Goal: Task Accomplishment & Management: Use online tool/utility

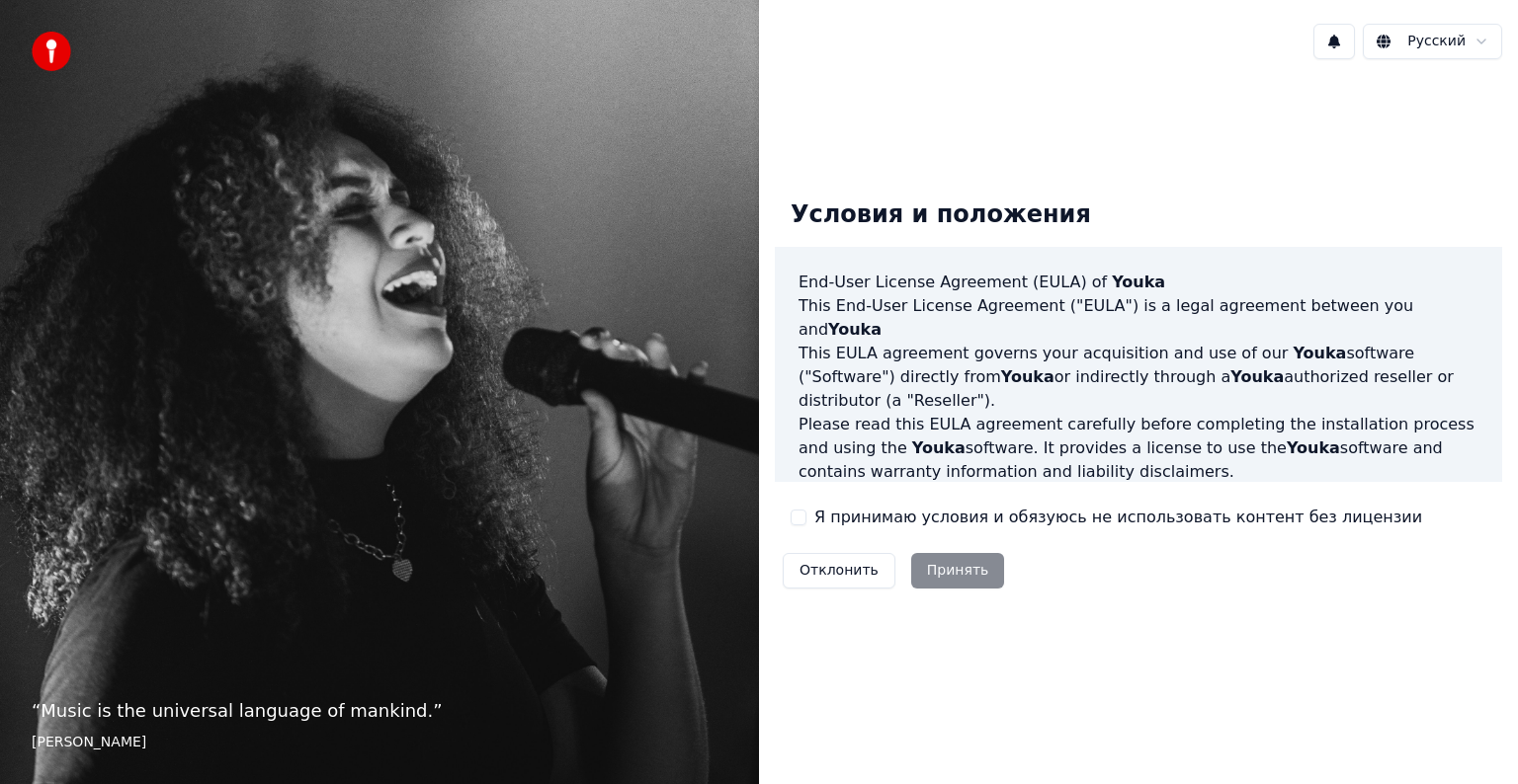
click at [802, 514] on button "Я принимаю условия и обязуюсь не использовать контент без лицензии" at bounding box center [798, 518] width 16 height 16
click at [935, 577] on button "Принять" at bounding box center [958, 571] width 94 height 36
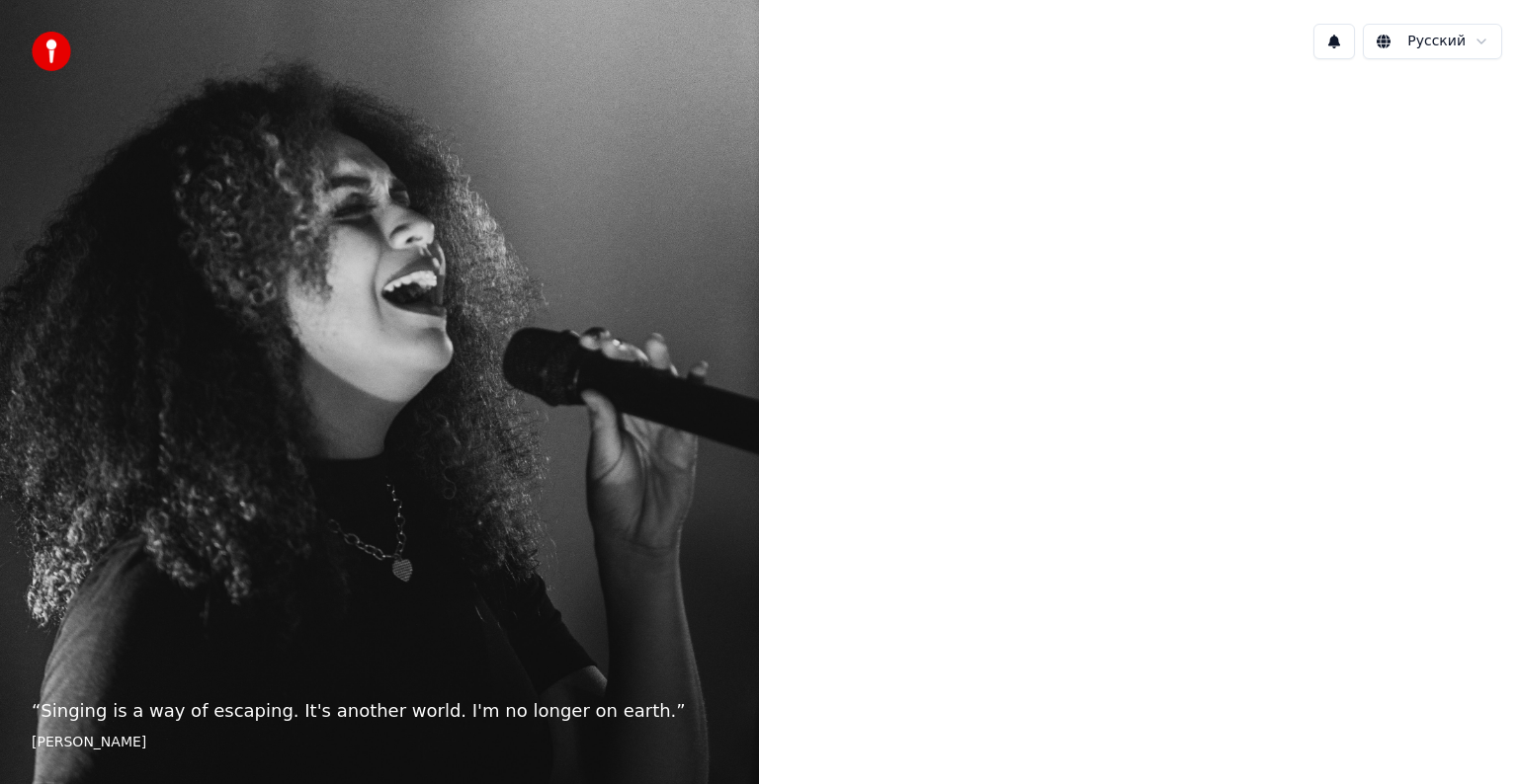
click at [48, 746] on footer "Edith Piaf" at bounding box center [379, 742] width 695 height 20
drag, startPoint x: 332, startPoint y: 745, endPoint x: 755, endPoint y: 669, distance: 429.8
click at [334, 745] on footer "Edith Piaf" at bounding box center [379, 742] width 695 height 20
click at [1320, 274] on div at bounding box center [1138, 390] width 759 height 631
click at [1451, 41] on html "“ Singing is a way of escaping. It's another world. I'm no longer on earth. ” E…" at bounding box center [759, 392] width 1518 height 784
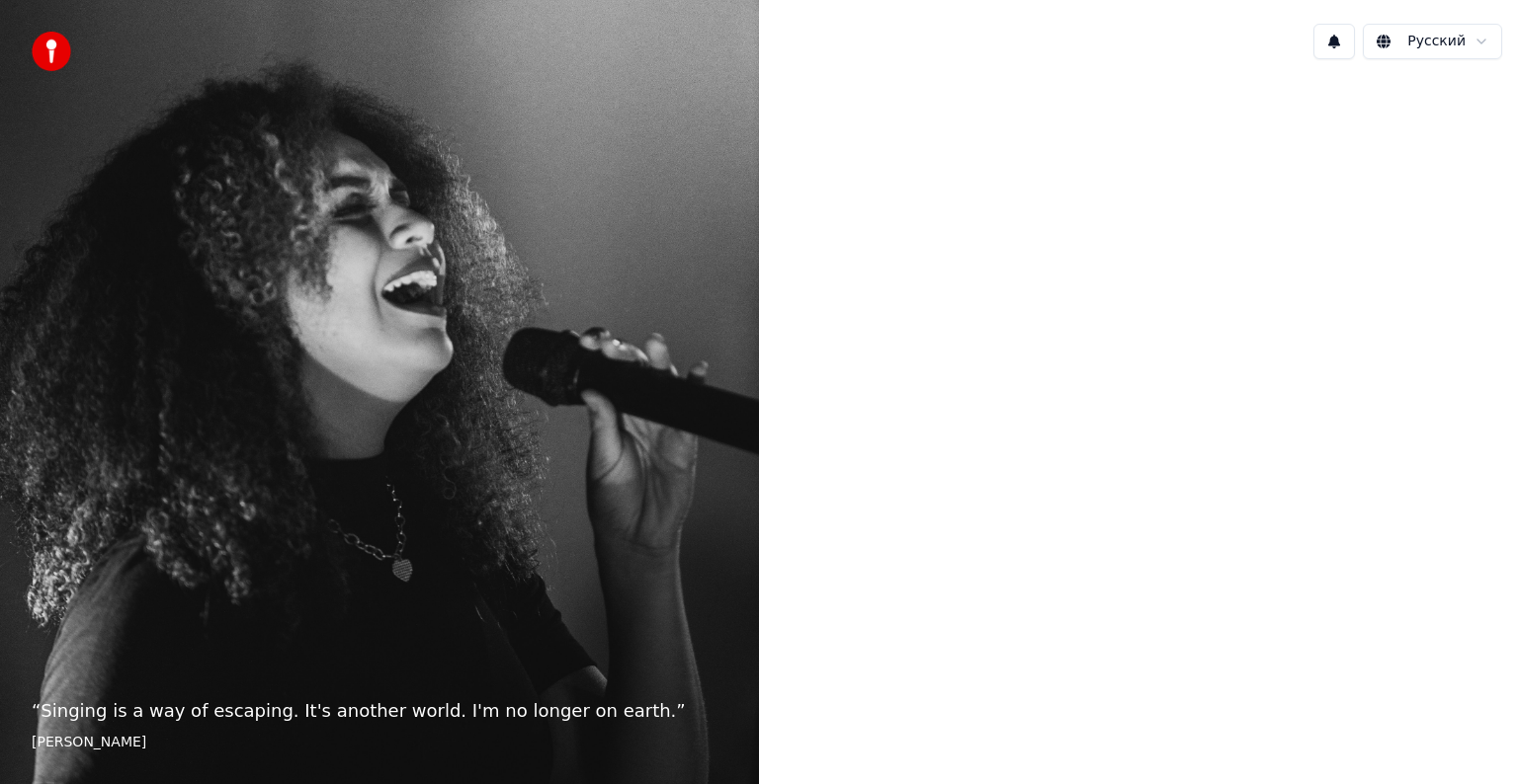
click at [1450, 37] on html "“ Singing is a way of escaping. It's another world. I'm no longer on earth. ” E…" at bounding box center [759, 392] width 1518 height 784
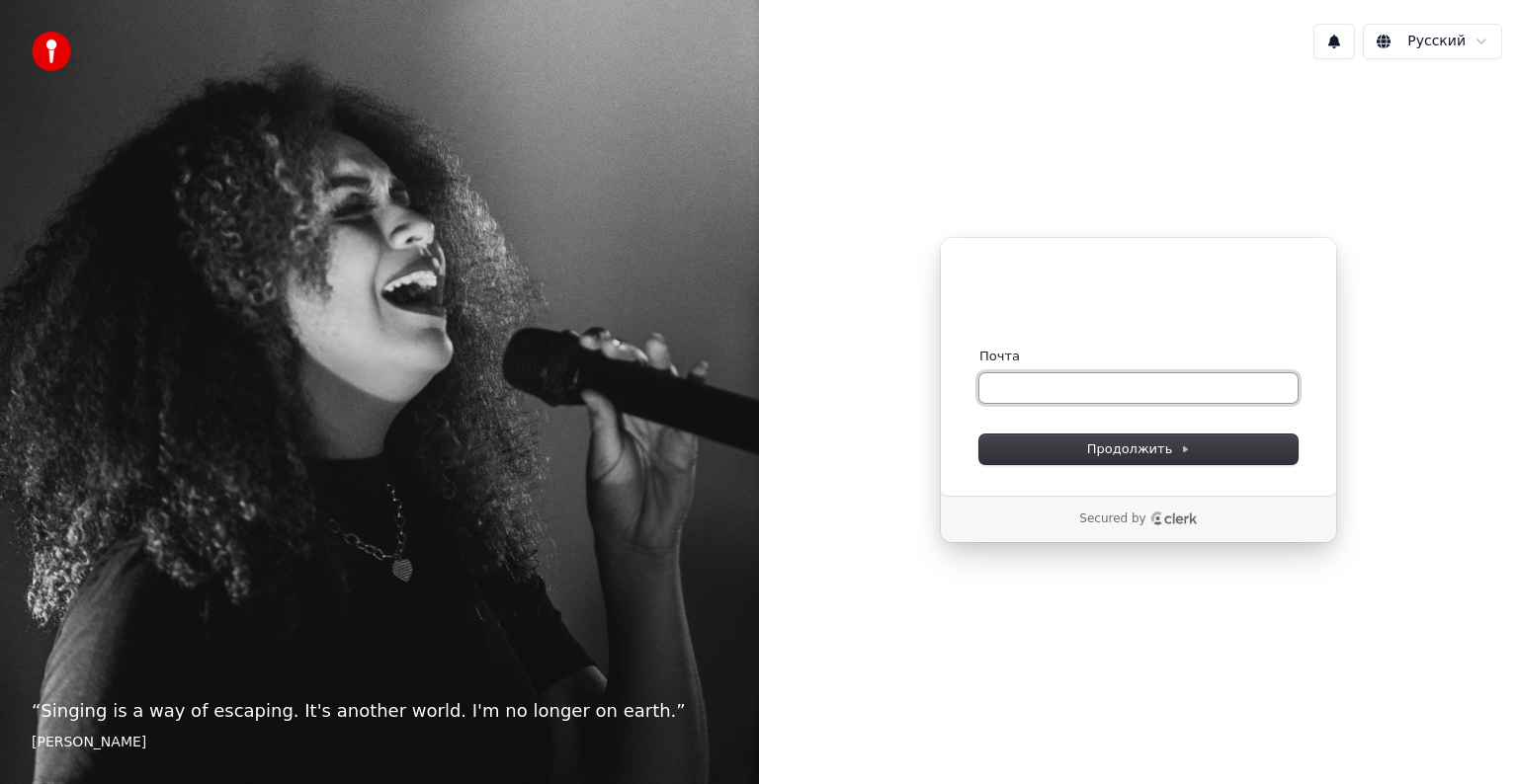
click at [1132, 381] on input "Почта" at bounding box center [1138, 388] width 318 height 30
click at [1106, 391] on input "Почта" at bounding box center [1138, 388] width 318 height 30
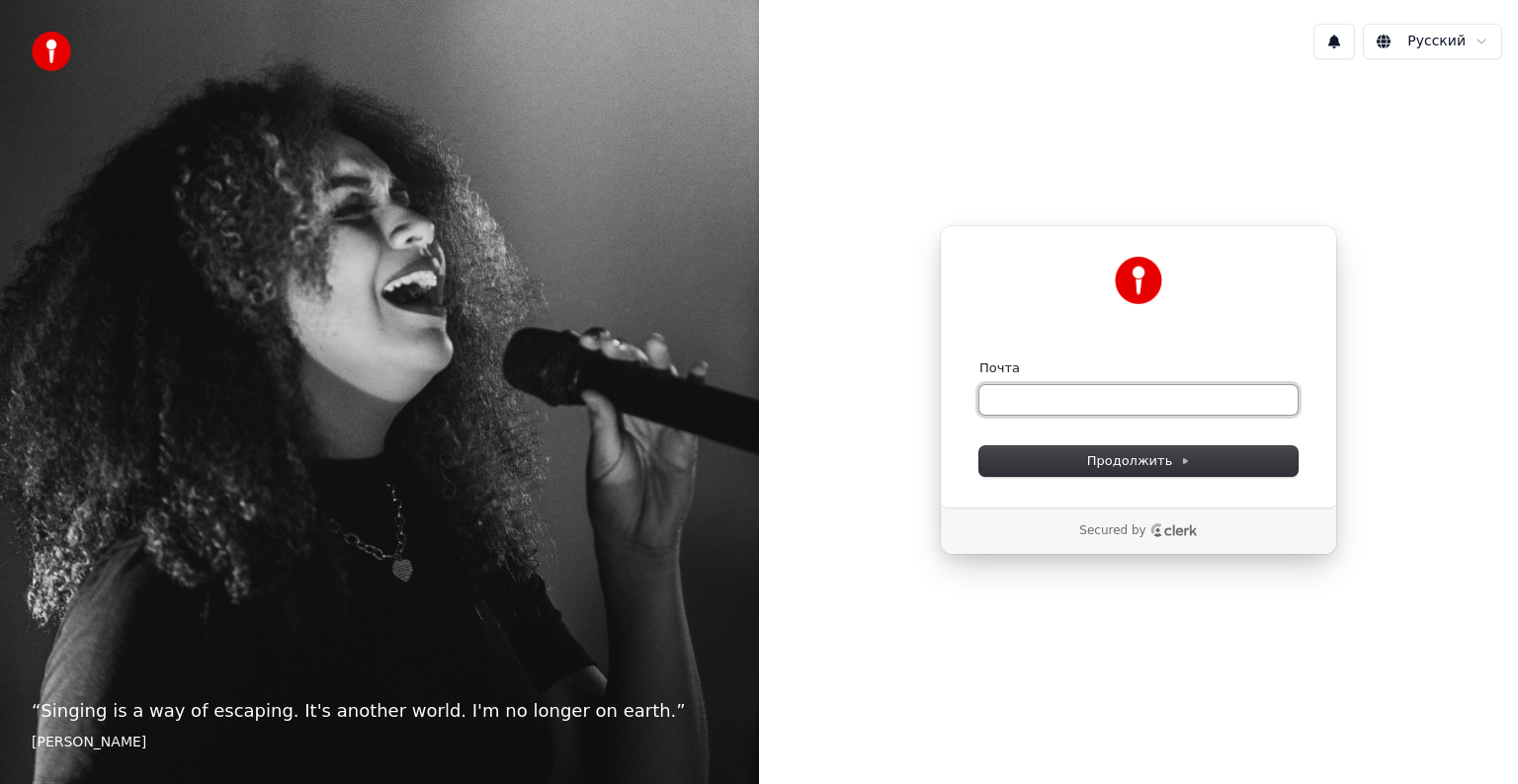
click at [1107, 402] on input "Почта" at bounding box center [1138, 400] width 318 height 30
click at [1166, 458] on span "Продолжить" at bounding box center [1139, 461] width 104 height 18
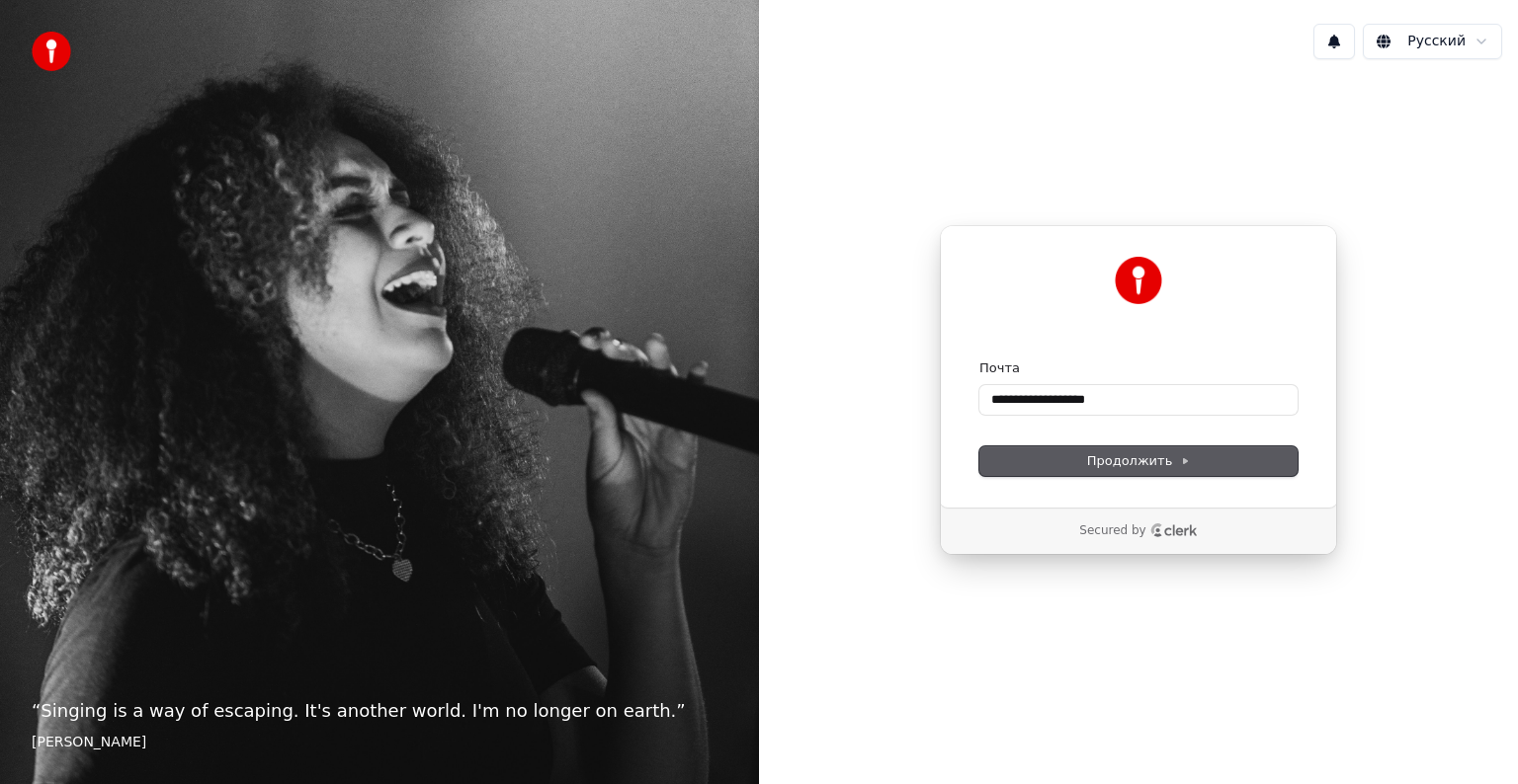
type input "**********"
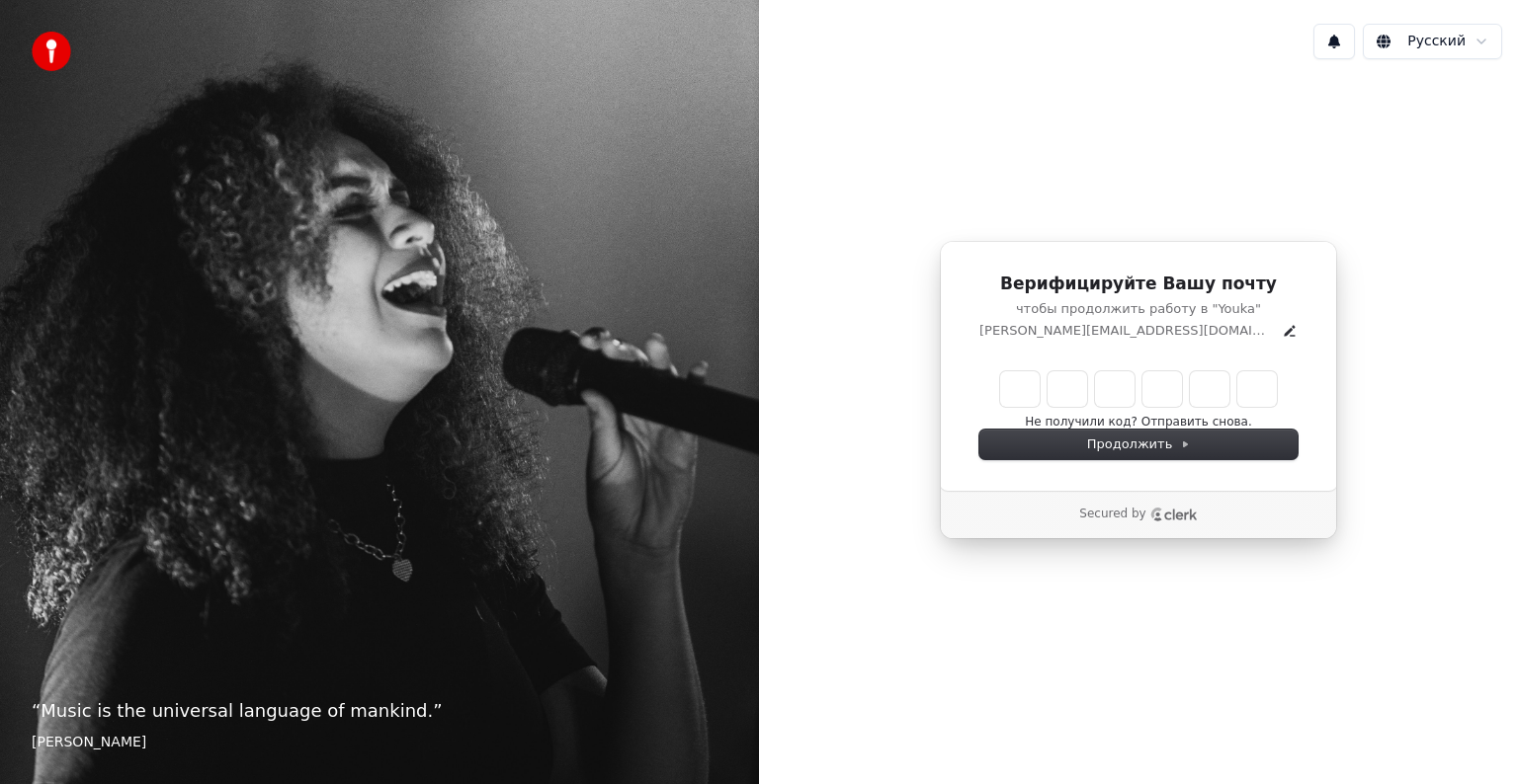
click at [1001, 381] on input "Enter verification code" at bounding box center [1138, 389] width 276 height 36
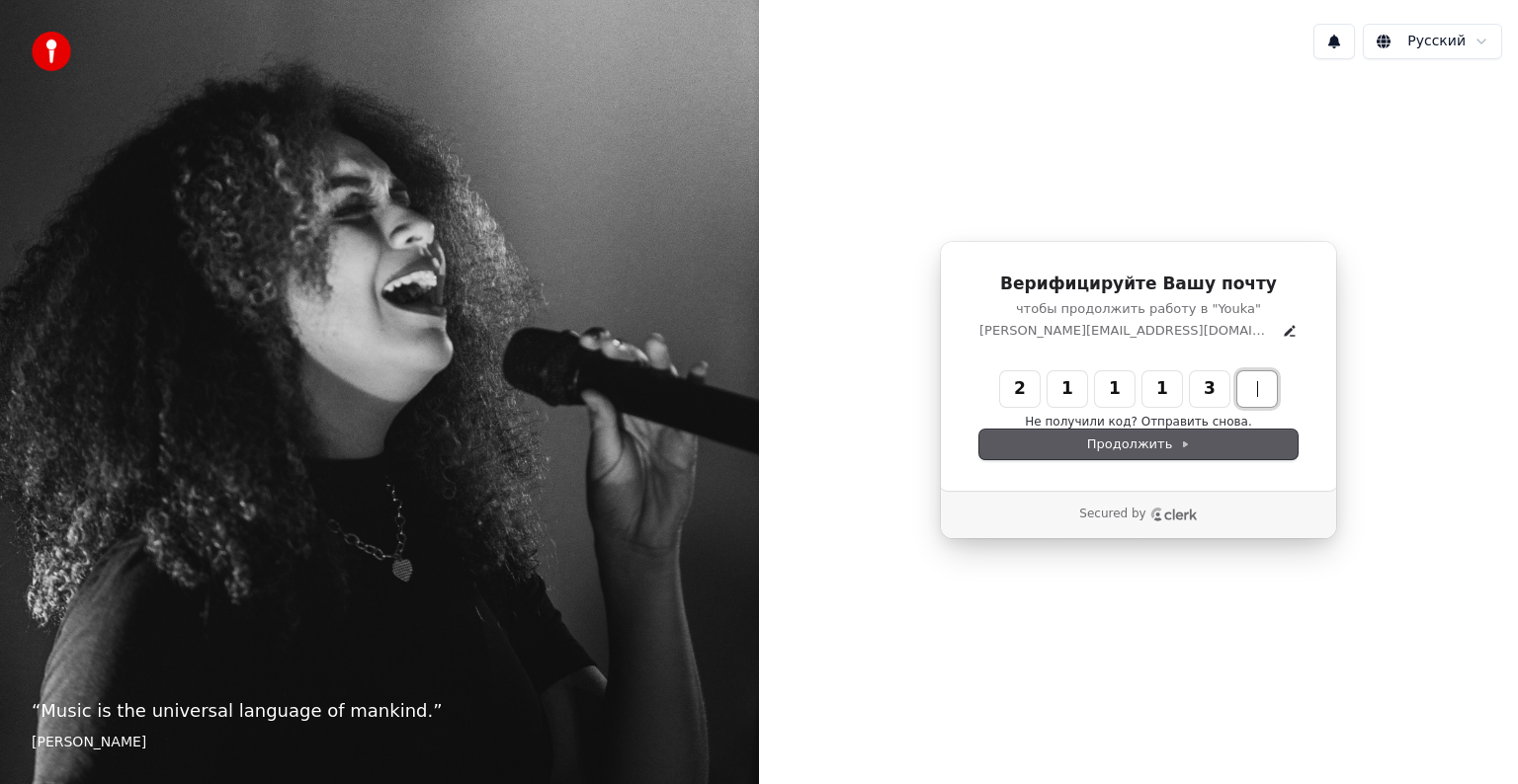
type input "******"
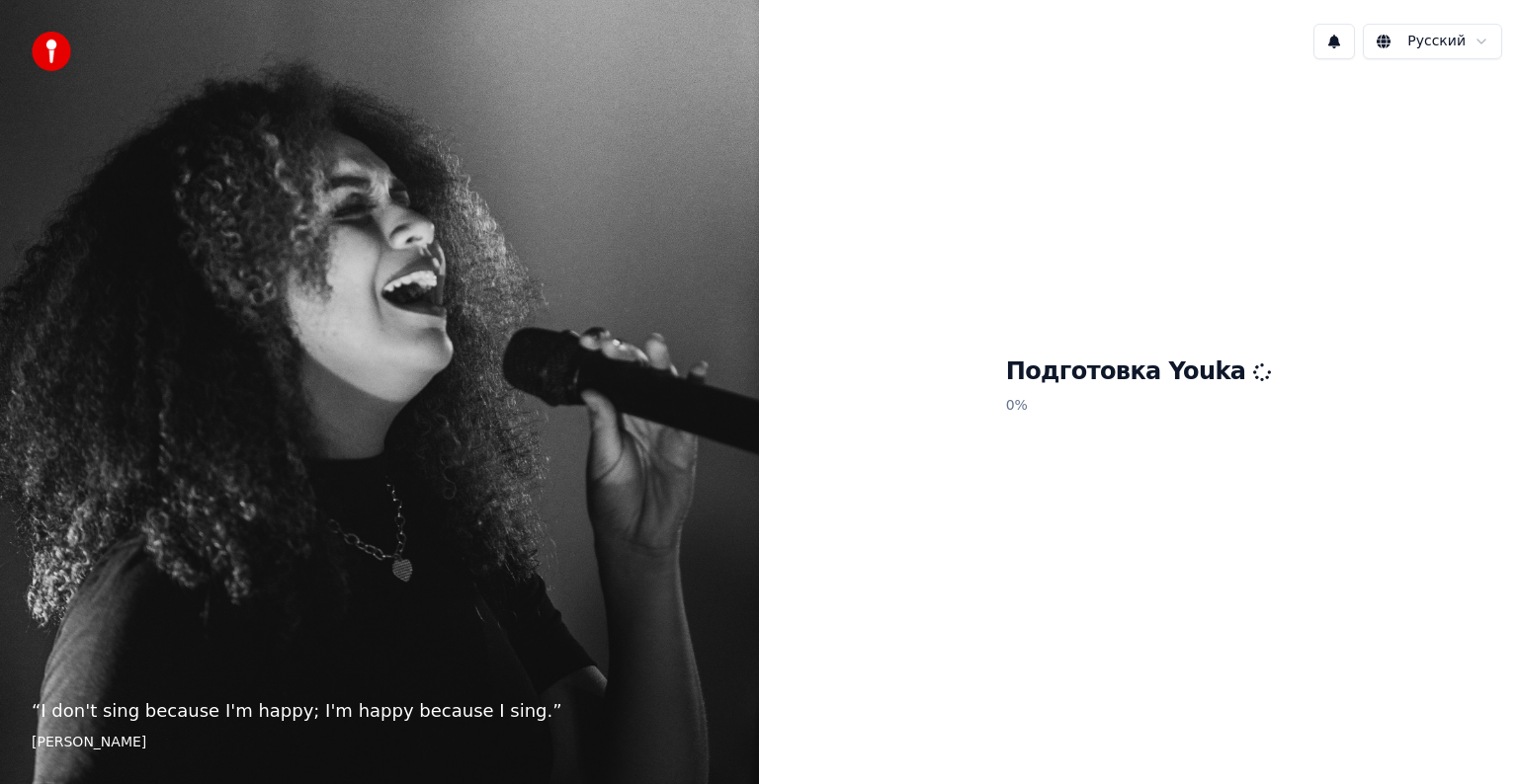
click at [1123, 356] on h1 "Подготовка Youka" at bounding box center [1139, 372] width 265 height 32
click at [950, 585] on div "Подготовка Youka 0 %" at bounding box center [1138, 390] width 759 height 631
click at [58, 44] on img at bounding box center [51, 51] width 40 height 40
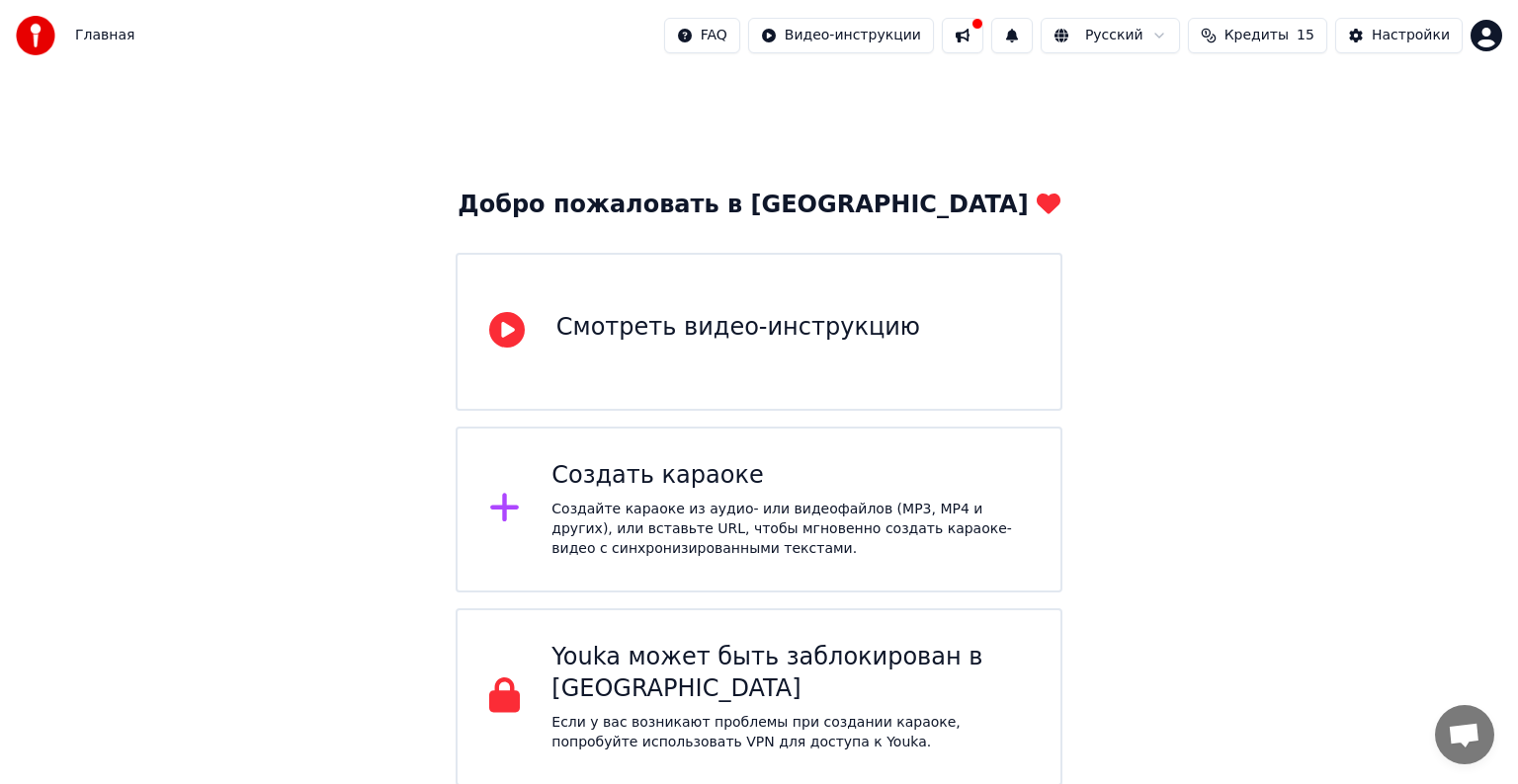
click at [724, 501] on div "Создайте караоке из аудио- или видеофайлов (MP3, MP4 и других), или вставьте UR…" at bounding box center [790, 530] width 477 height 59
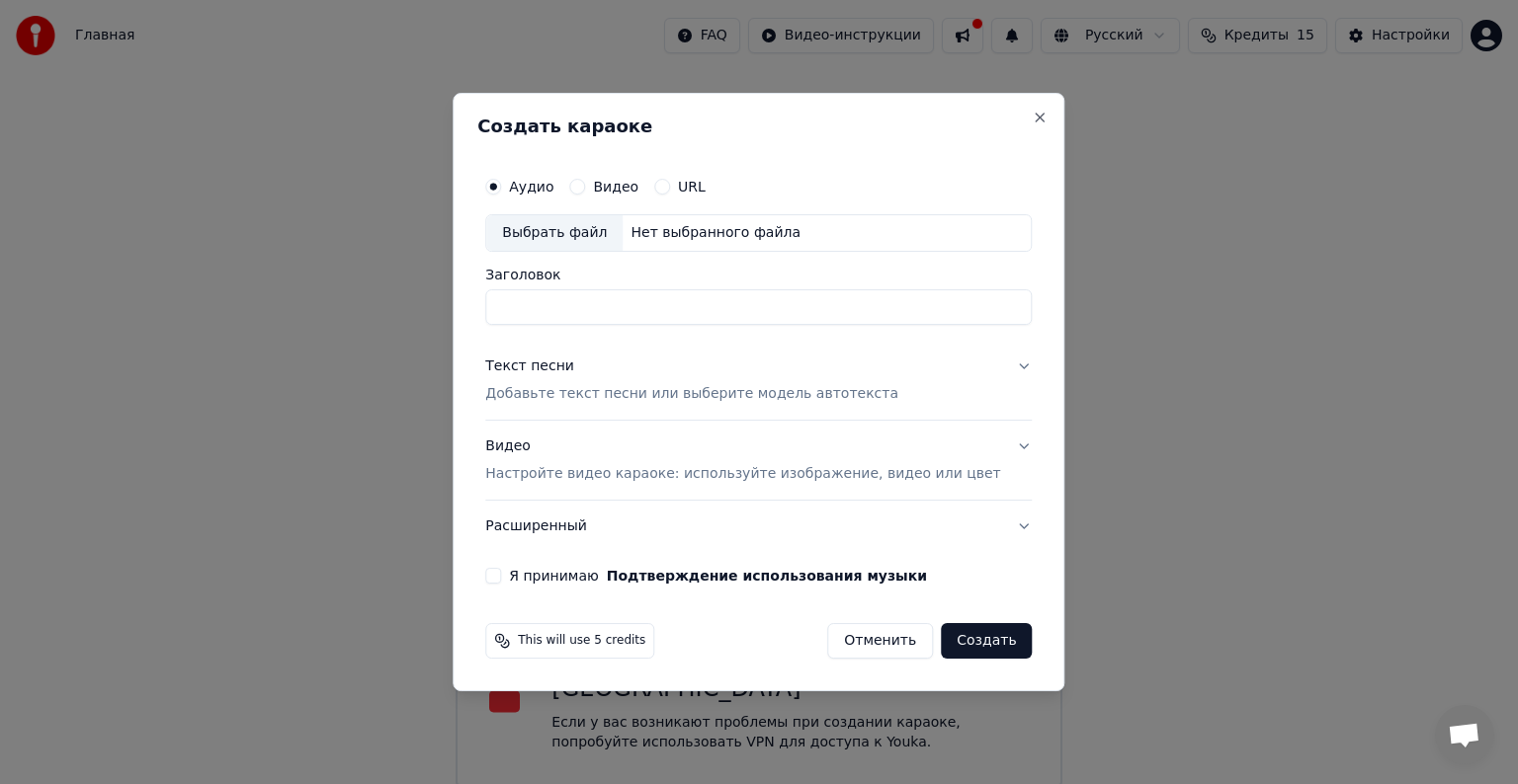
click at [625, 184] on label "Видео" at bounding box center [616, 187] width 46 height 14
click at [585, 184] on button "Видео" at bounding box center [577, 187] width 16 height 16
click at [578, 231] on div "Выбрать файл" at bounding box center [555, 234] width 137 height 36
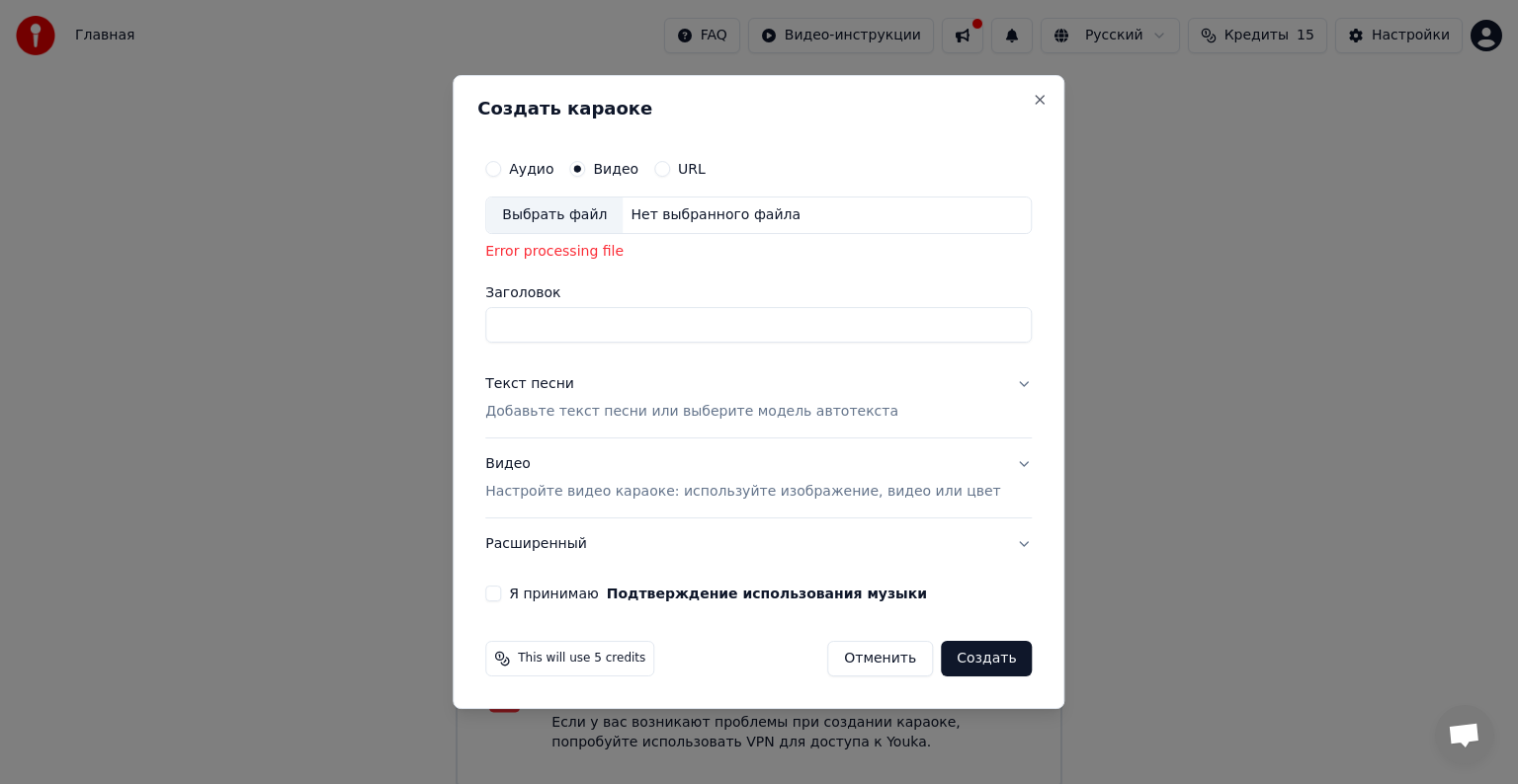
click at [567, 224] on div "Выбрать файл" at bounding box center [555, 216] width 137 height 36
click at [577, 218] on div "Выбрать файл" at bounding box center [555, 216] width 137 height 36
click at [588, 218] on div "Выбрать файл" at bounding box center [555, 216] width 137 height 36
click at [610, 345] on div "Аудио Видео URL Выбрать файл Нет выбранного файла Error processing file Заголов…" at bounding box center [759, 375] width 562 height 468
click at [635, 423] on button "Текст песни Добавьте текст песни или выберите модель автотекста" at bounding box center [759, 398] width 547 height 79
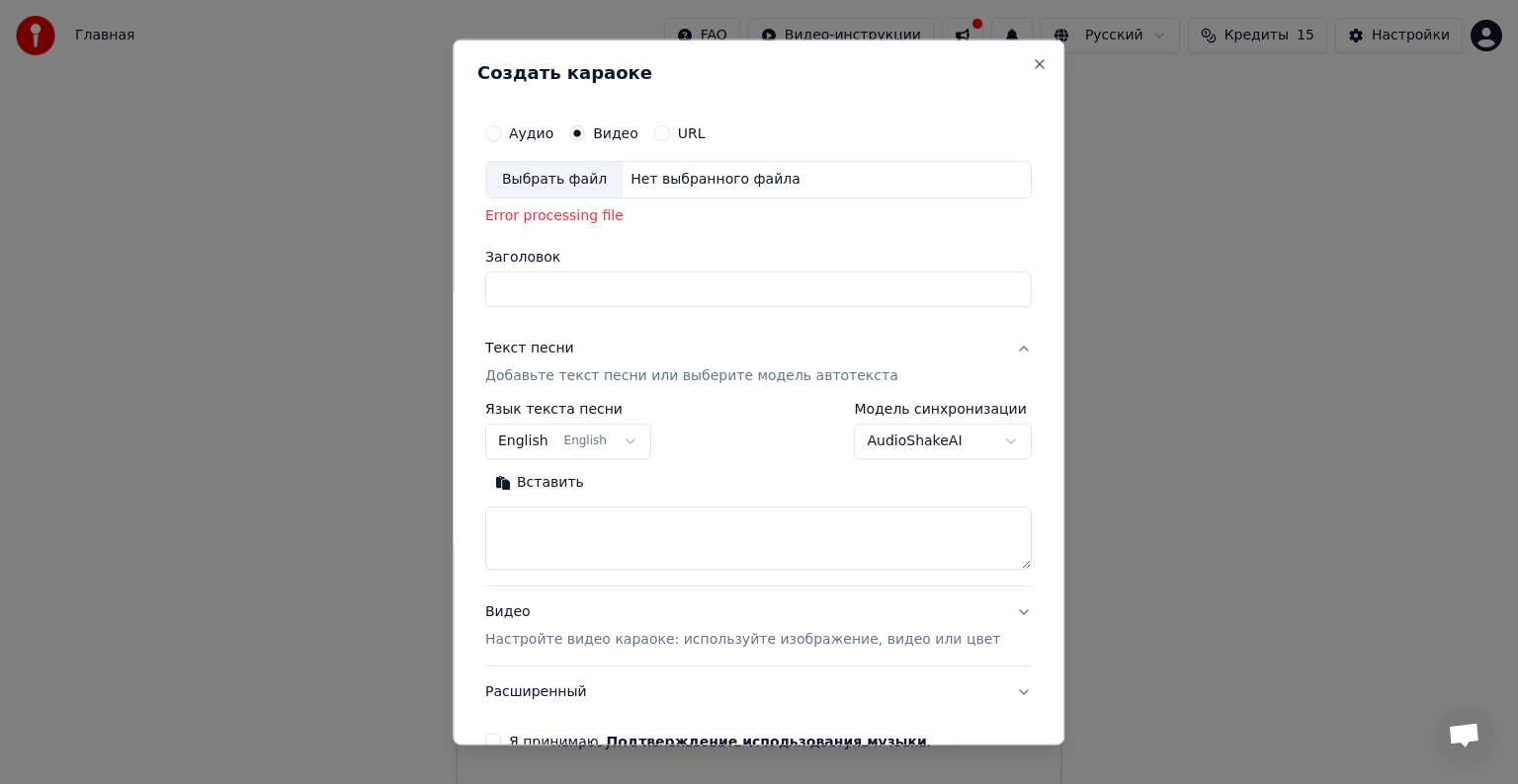
click at [643, 441] on button "English English" at bounding box center [568, 441] width 166 height 36
click at [967, 322] on body "Главная FAQ Видео-инструкции Русский Кредиты 15 Настройки Добро пожаловать в Yo…" at bounding box center [759, 393] width 1518 height 786
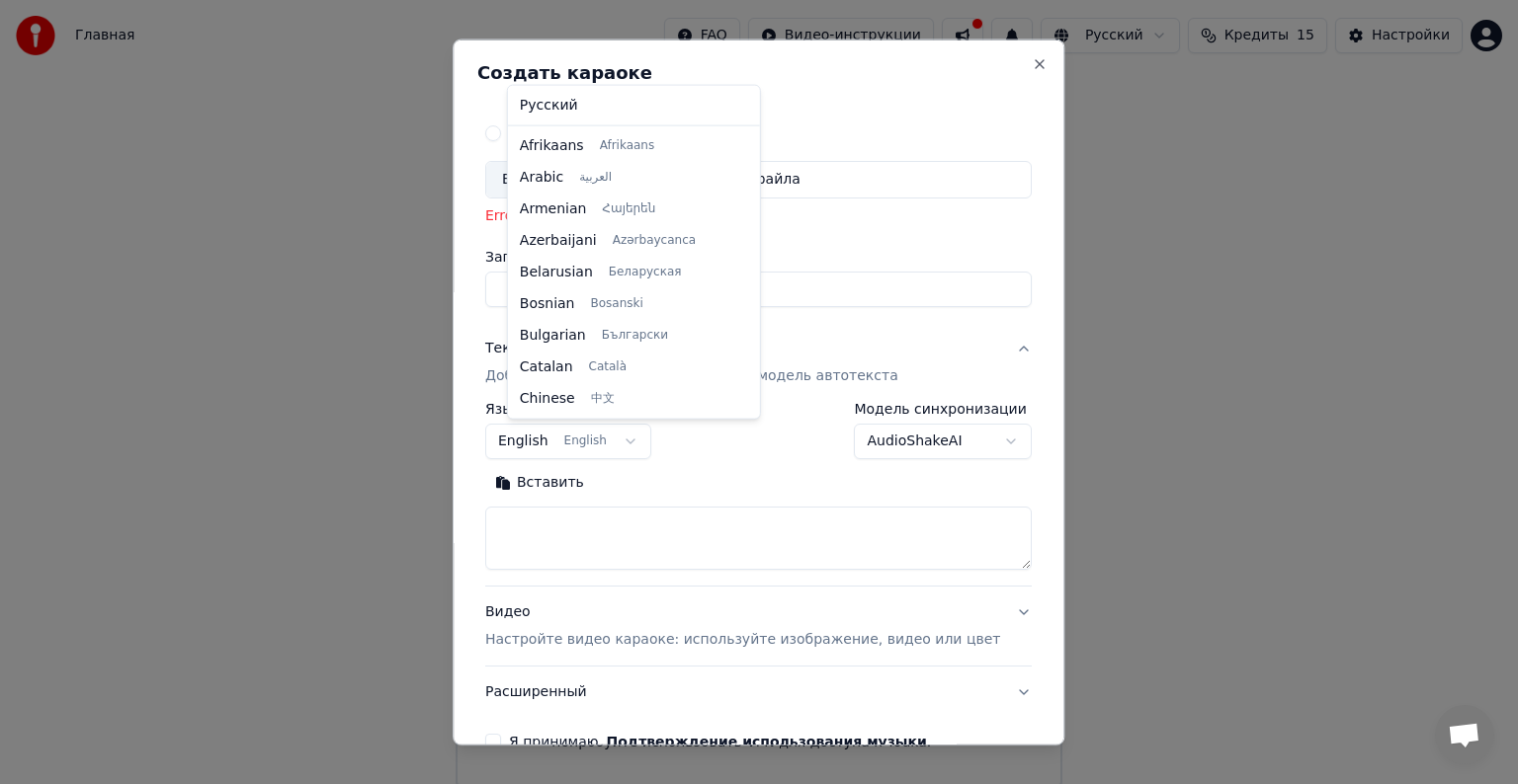
click at [629, 445] on body "Главная FAQ Видео-инструкции Русский Кредиты 15 Настройки Добро пожаловать в Yo…" at bounding box center [759, 393] width 1518 height 786
select select "**"
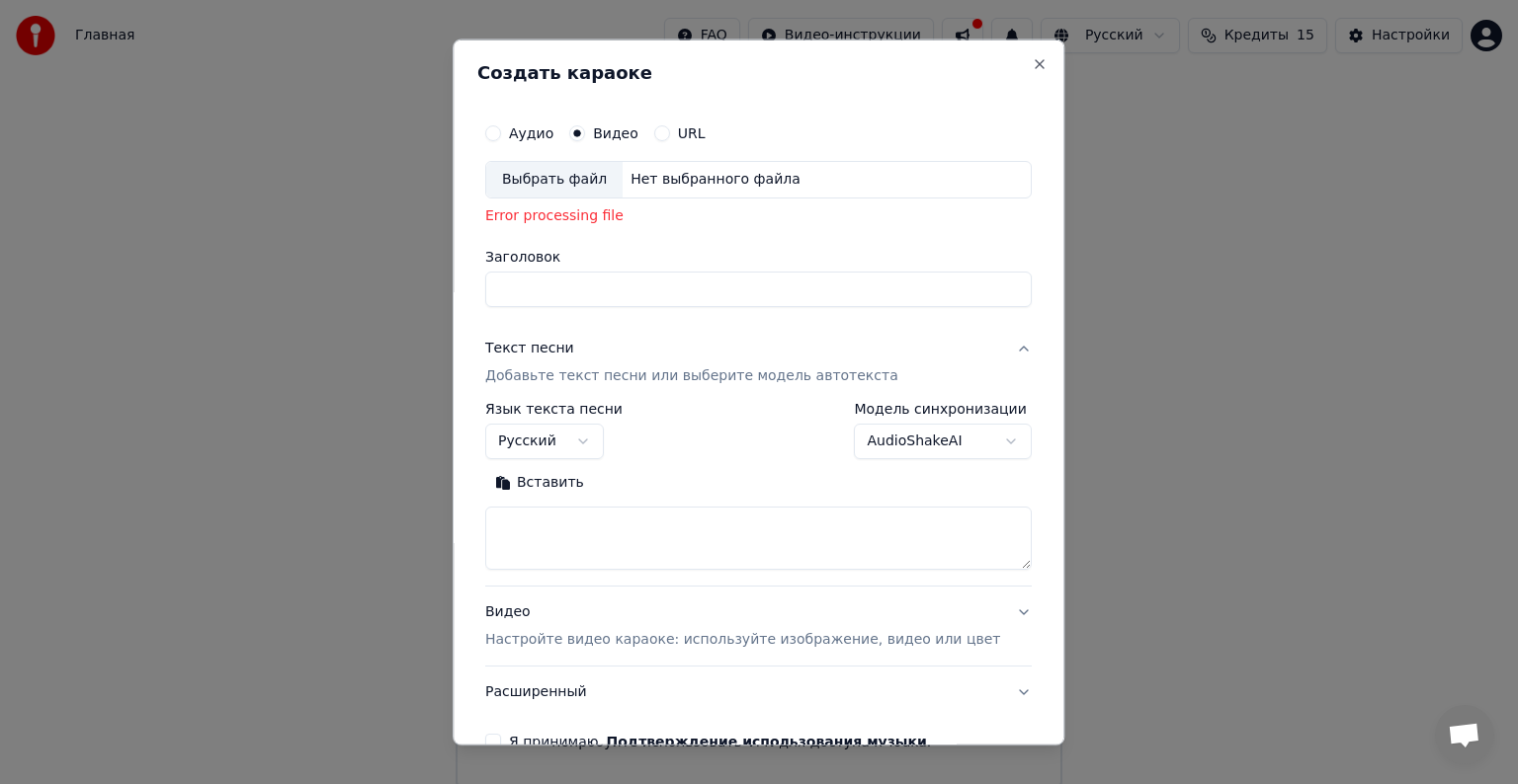
click at [971, 445] on body "Главная FAQ Видео-инструкции Русский Кредиты 15 Настройки Добро пожаловать в Yo…" at bounding box center [759, 393] width 1518 height 786
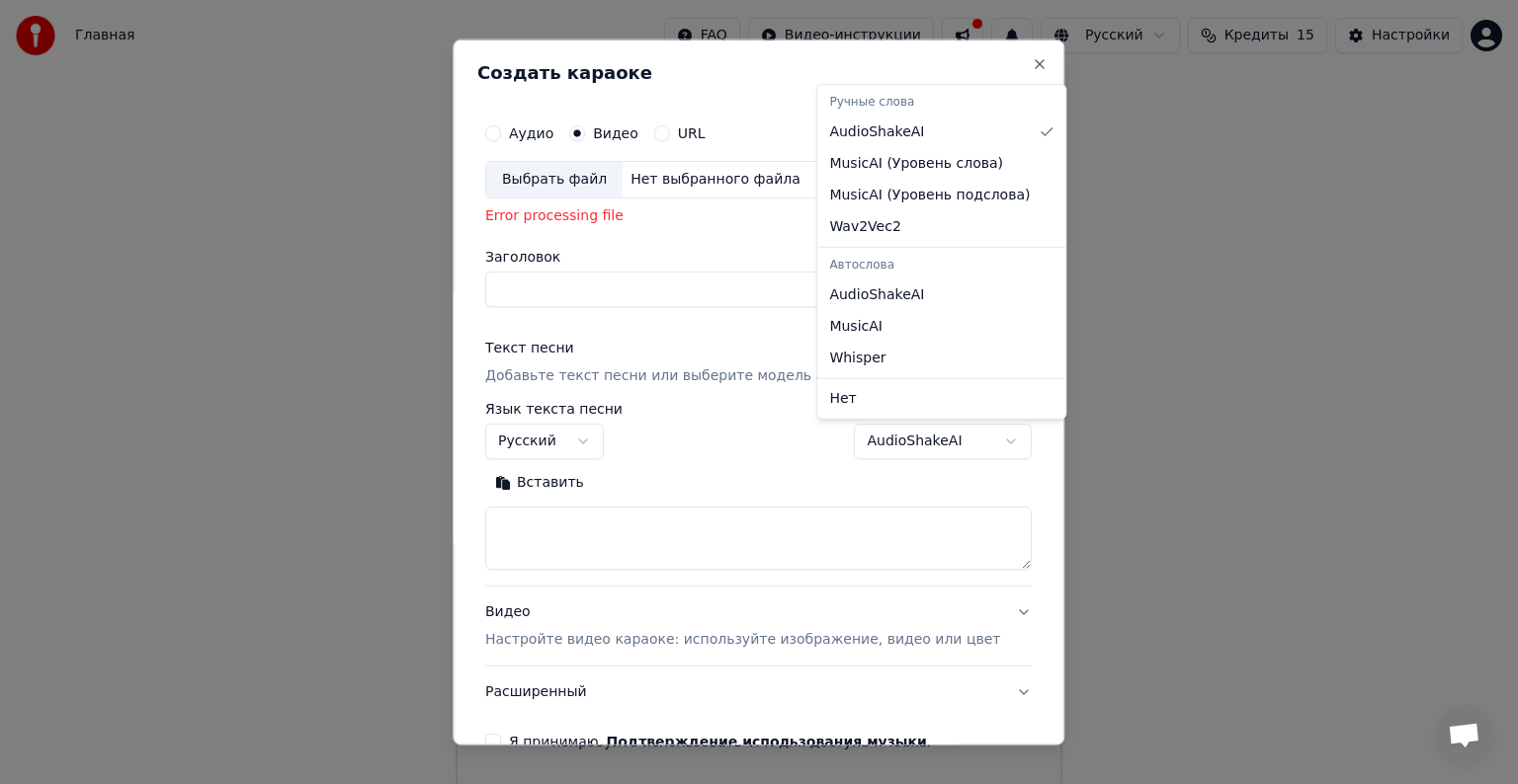
click at [885, 488] on body "Главная FAQ Видео-инструкции Русский Кредиты 15 Настройки Добро пожаловать в Yo…" at bounding box center [759, 393] width 1518 height 786
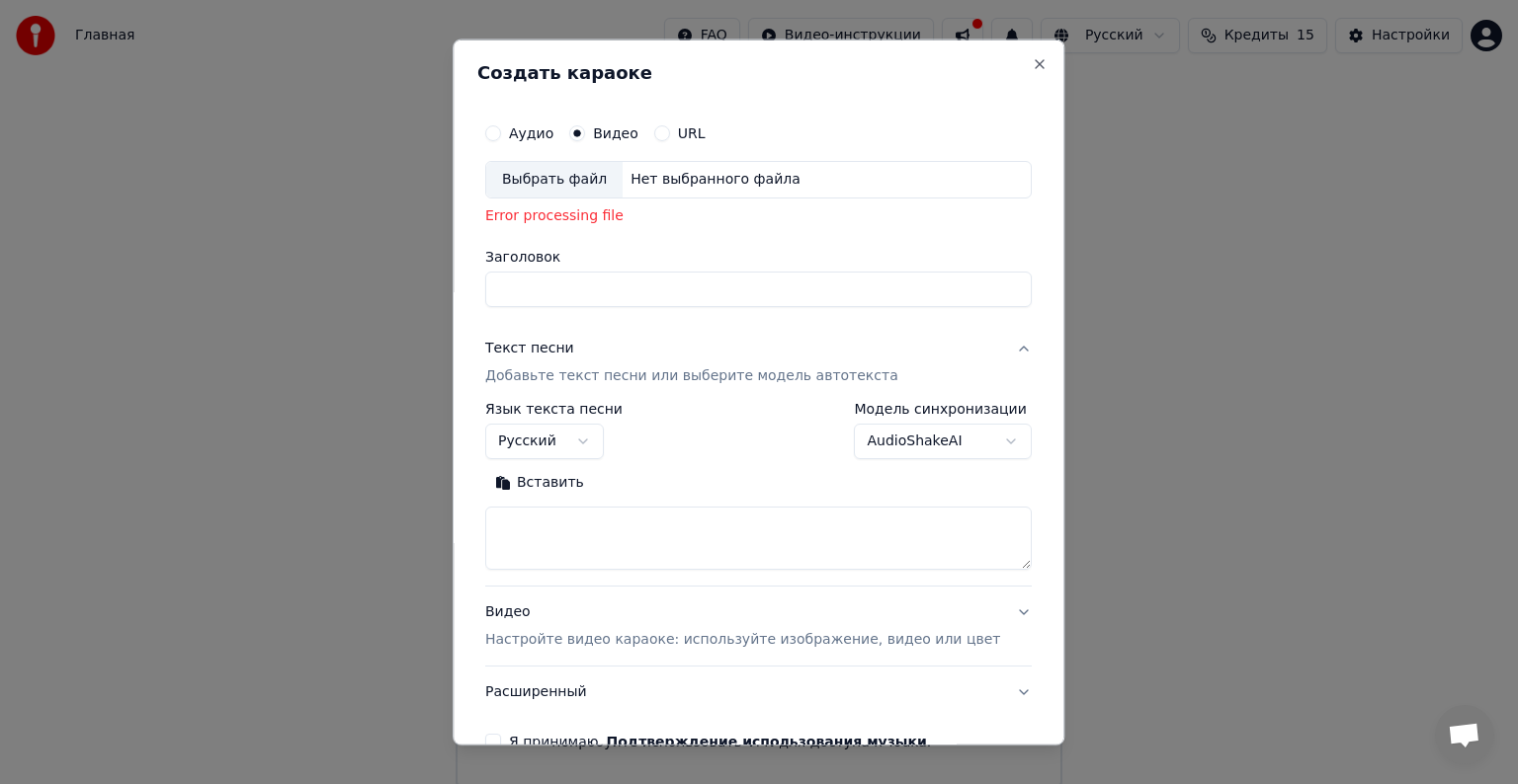
click at [595, 376] on p "Добавьте текст песни или выберите модель автотекста" at bounding box center [691, 376] width 413 height 20
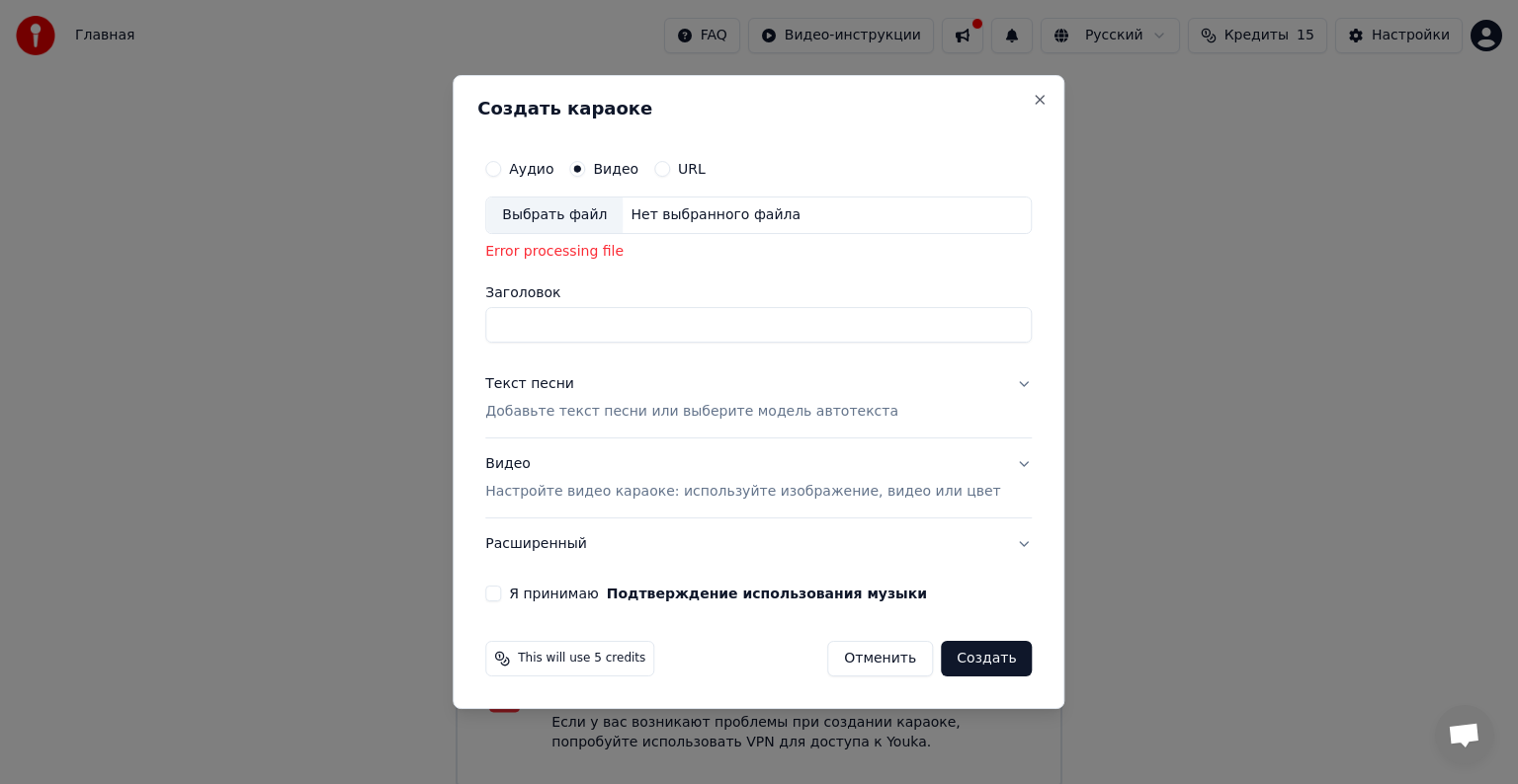
click at [629, 412] on p "Добавьте текст песни или выберите модель автотекста" at bounding box center [691, 412] width 413 height 20
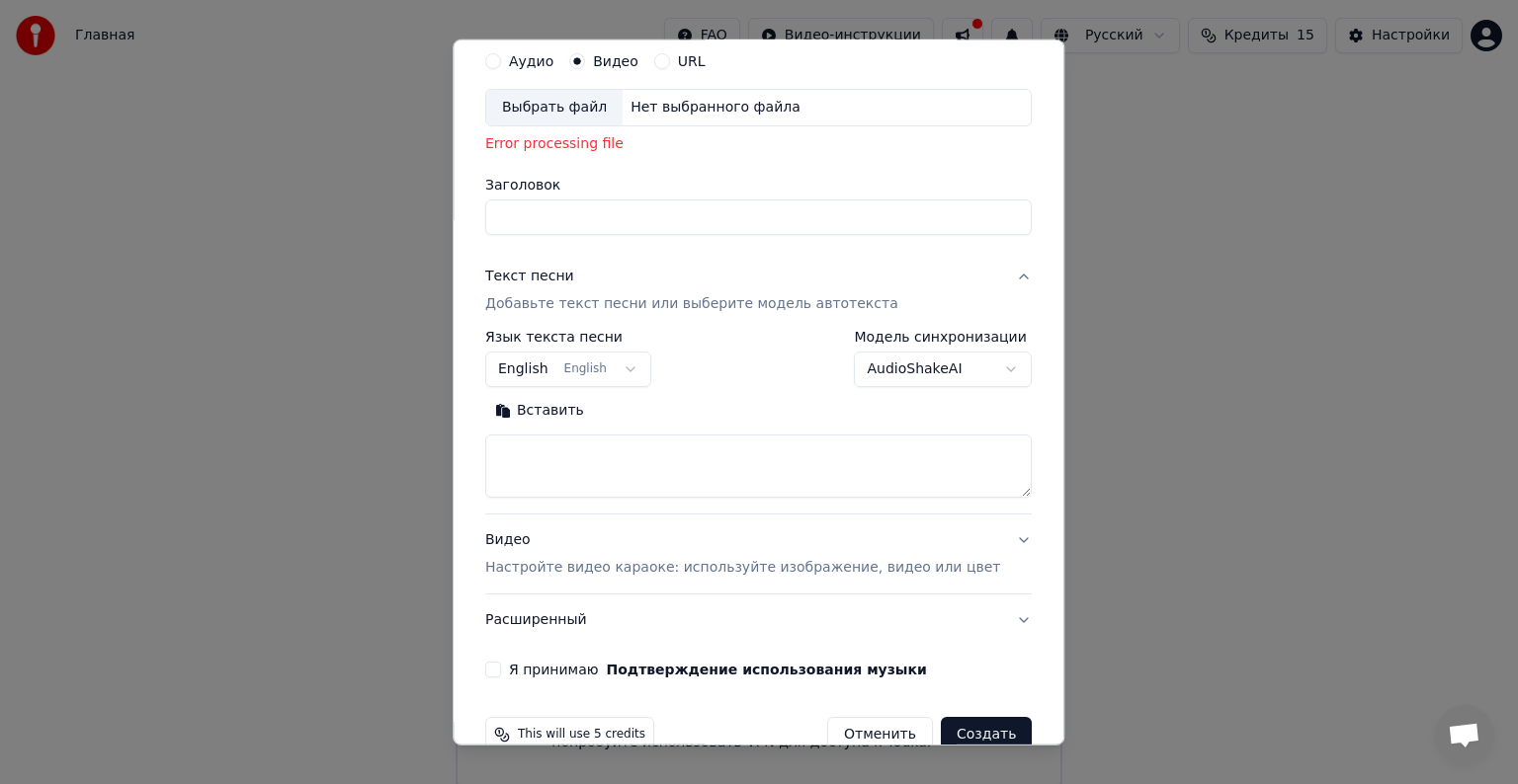
scroll to position [111, 0]
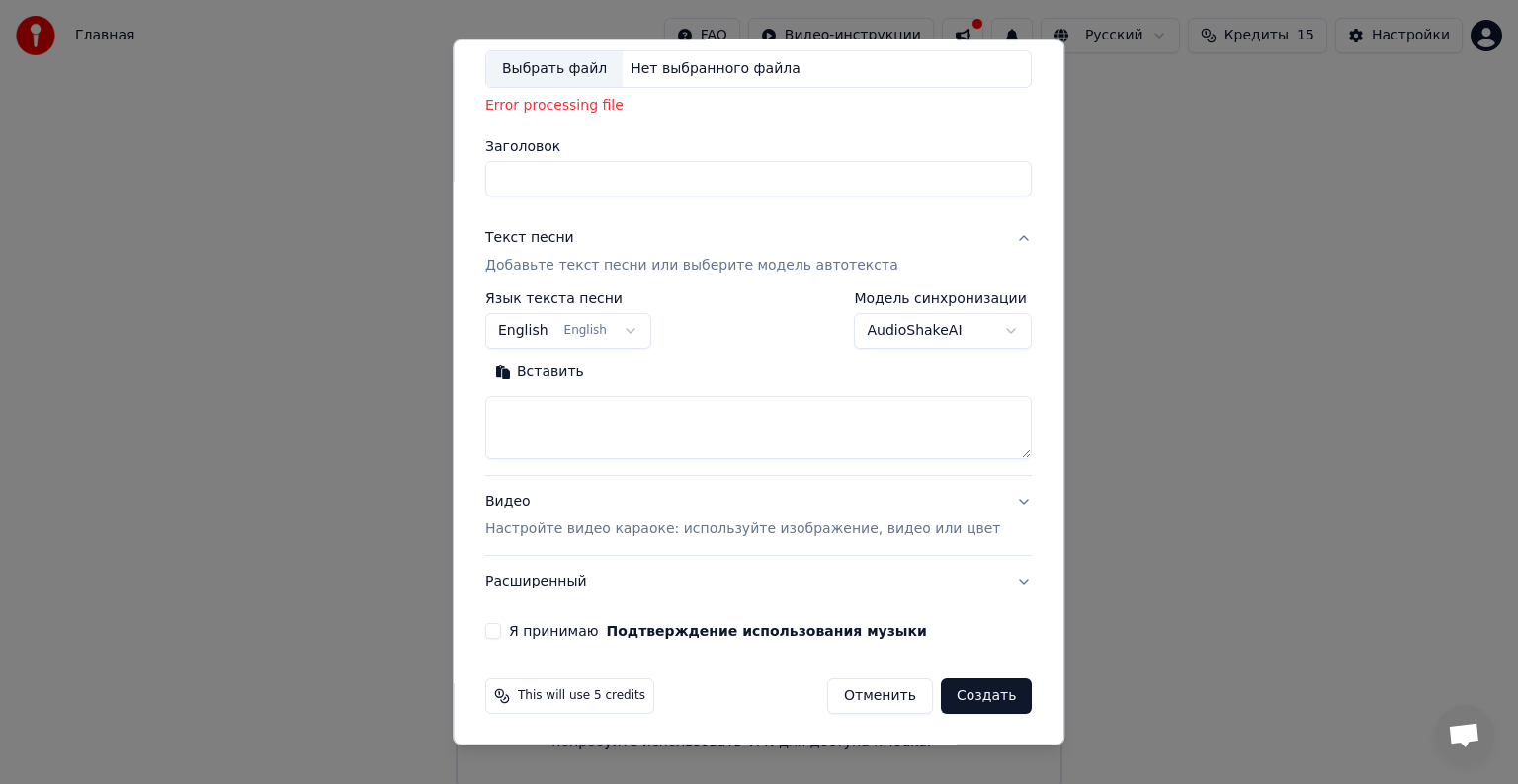
click at [602, 541] on button "Видео Настройте видео караоке: используйте изображение, видео или цвет" at bounding box center [759, 516] width 547 height 79
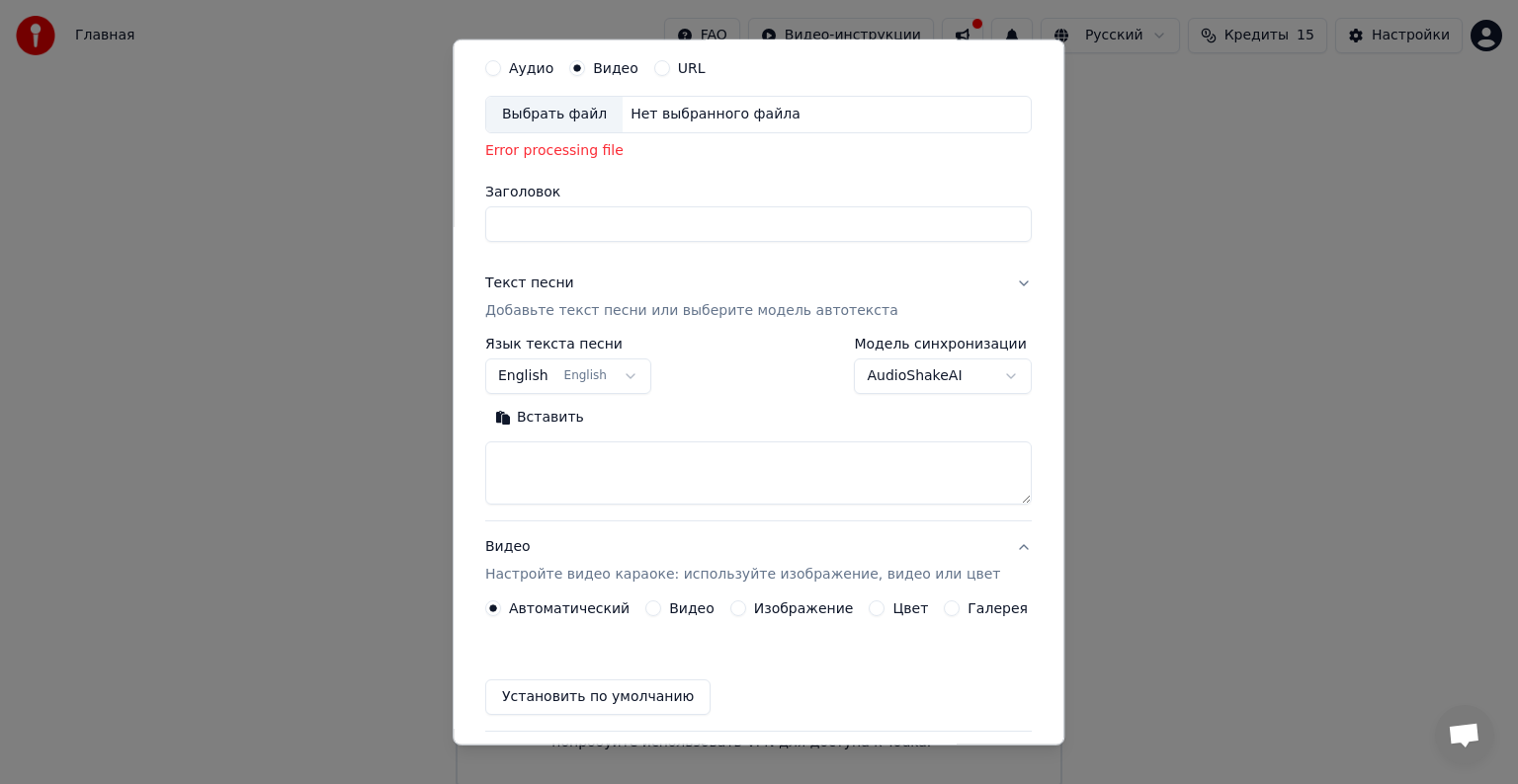
scroll to position [57, 0]
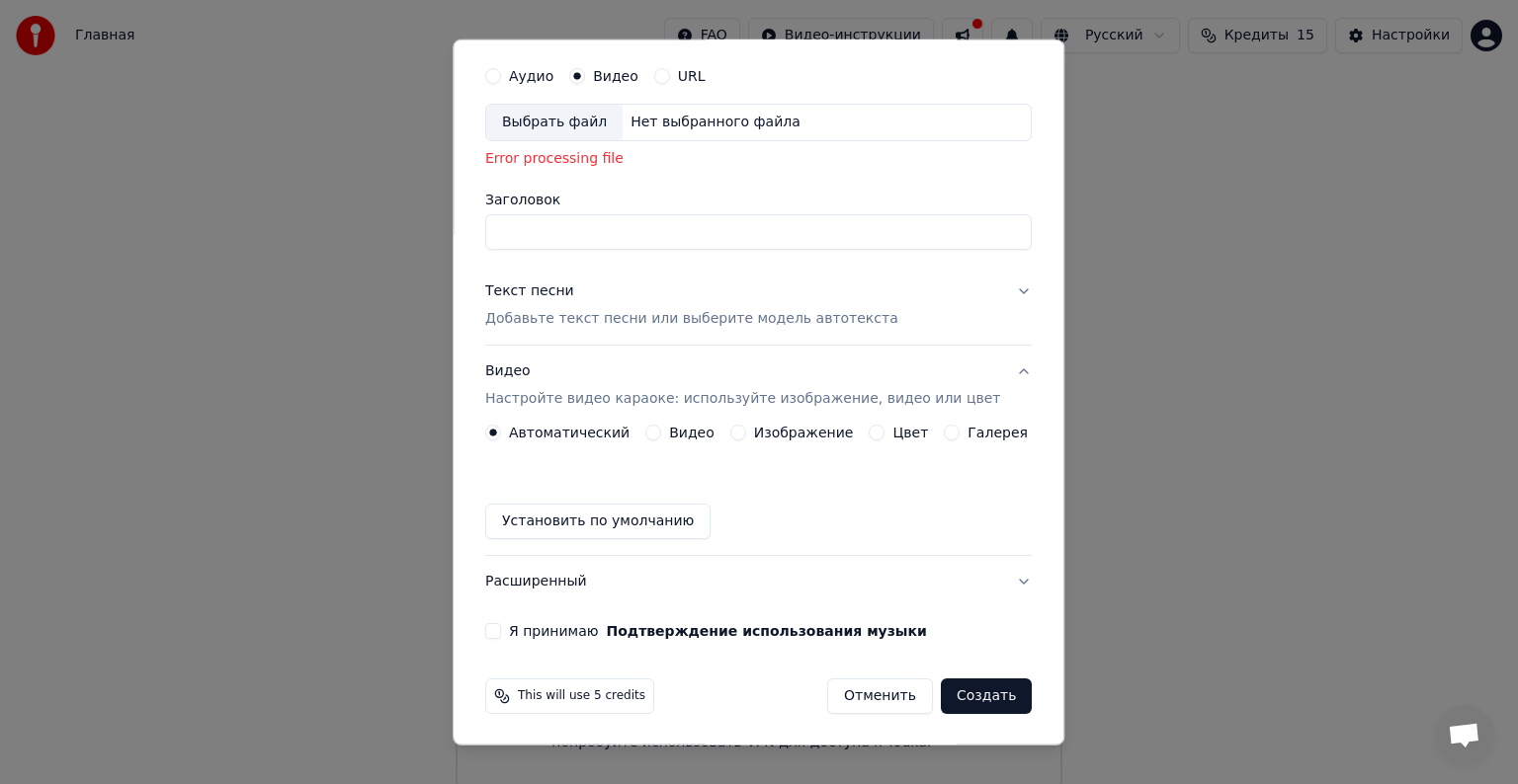
click at [515, 628] on div "Я принимаю Подтверждение использования музыки" at bounding box center [759, 632] width 547 height 16
click at [515, 631] on div "Я принимаю Подтверждение использования музыки" at bounding box center [759, 632] width 547 height 16
click at [501, 634] on button "Я принимаю Подтверждение использования музыки" at bounding box center [493, 632] width 16 height 16
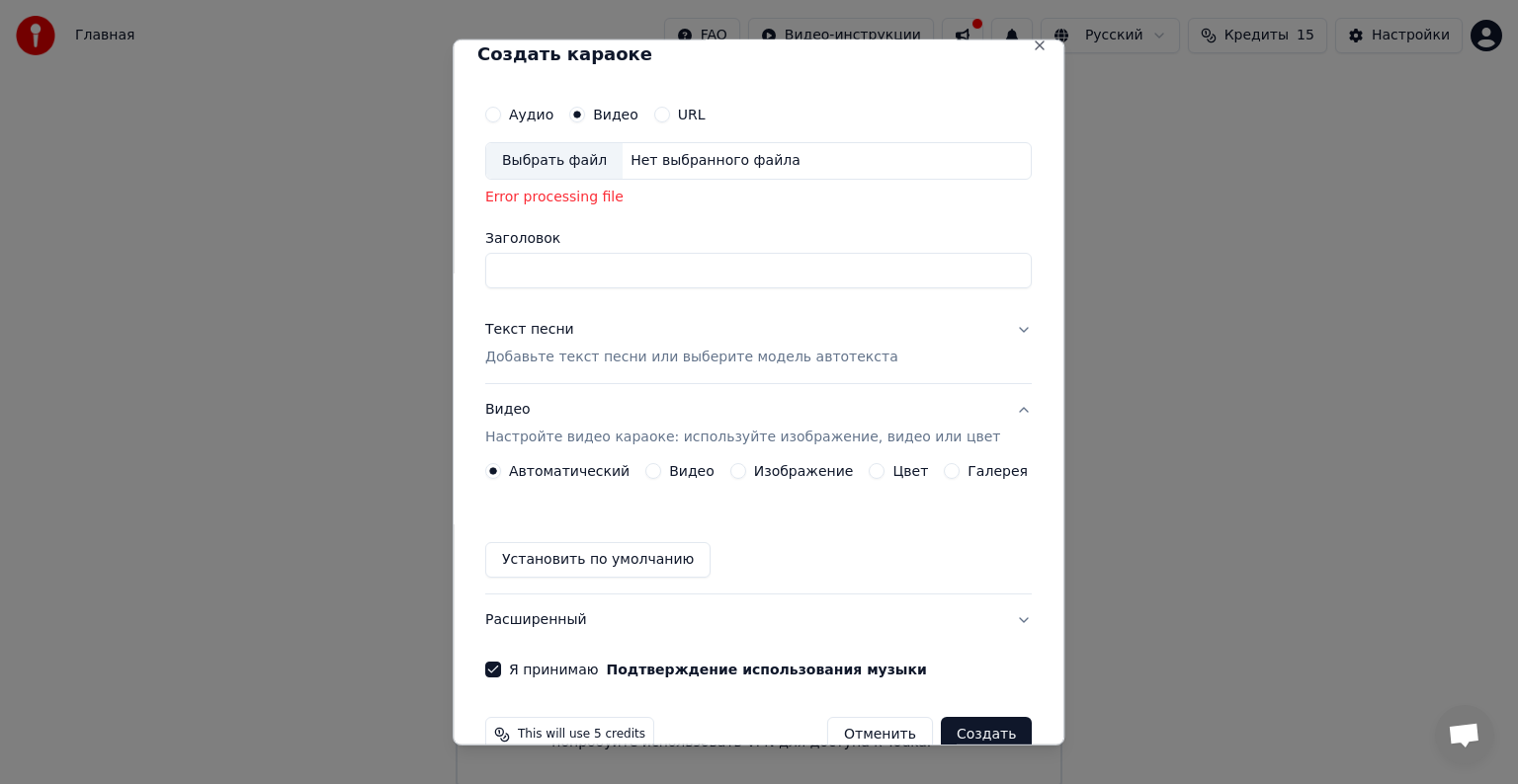
scroll to position [0, 0]
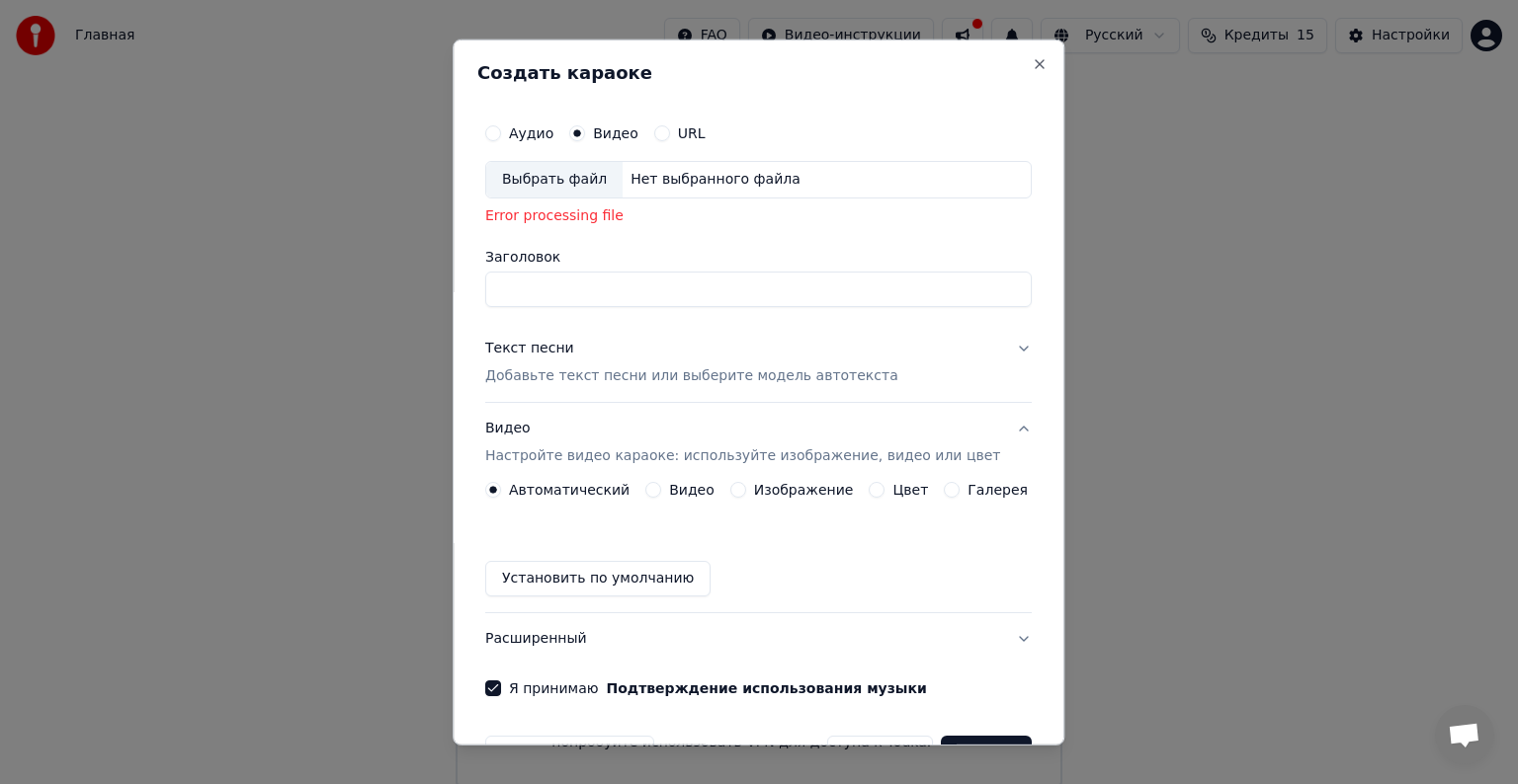
click at [601, 182] on div "Выбрать файл" at bounding box center [555, 180] width 137 height 36
click at [606, 216] on div "Error processing file" at bounding box center [759, 217] width 547 height 20
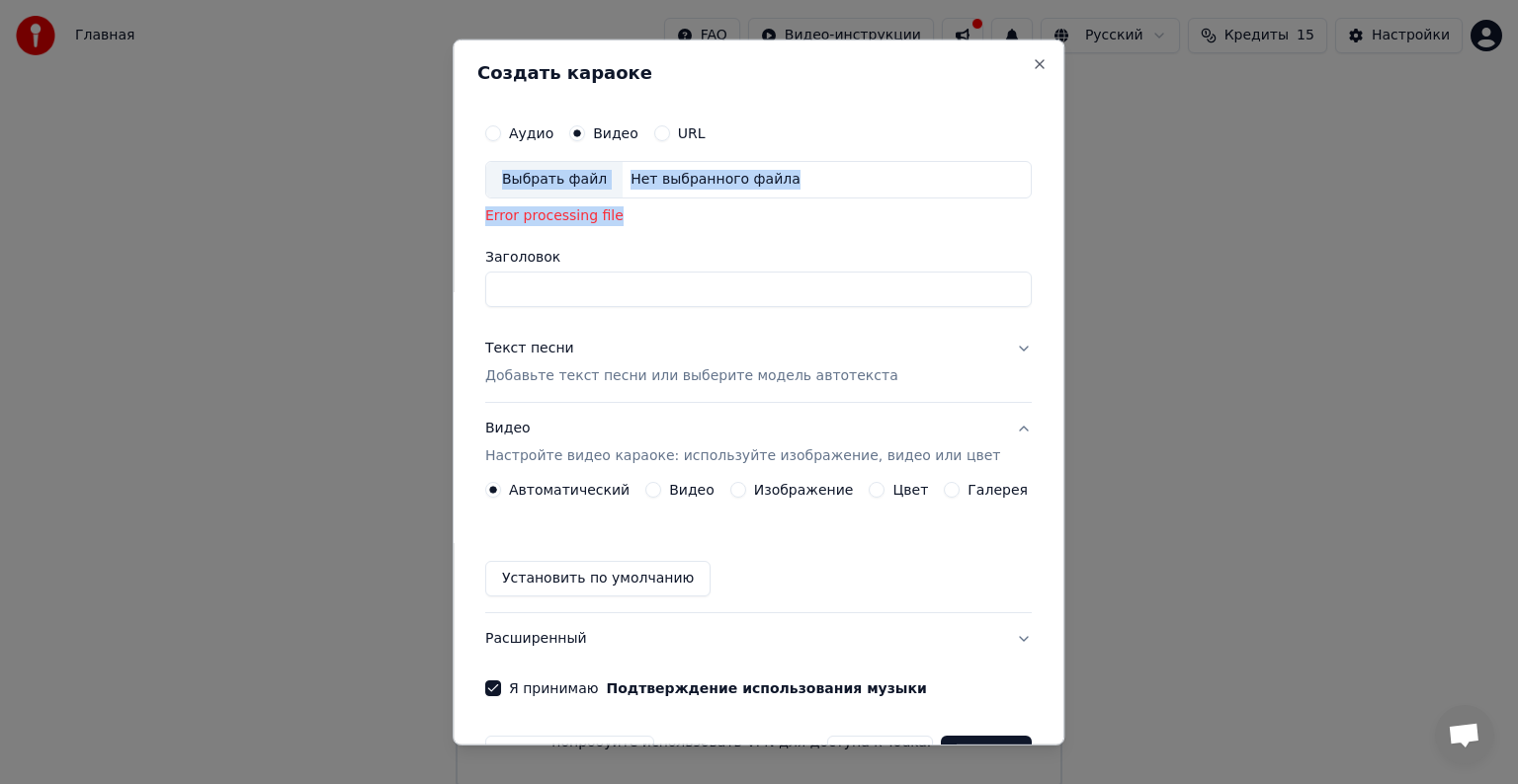
drag, startPoint x: 570, startPoint y: 204, endPoint x: 495, endPoint y: 198, distance: 75.2
click at [495, 198] on div "Аудио Видео URL Выбрать файл Нет выбранного файла Error processing file Заголов…" at bounding box center [759, 405] width 562 height 599
click at [623, 240] on div "Аудио Видео URL Выбрать файл Нет выбранного файла Error processing file Заголов…" at bounding box center [759, 211] width 547 height 194
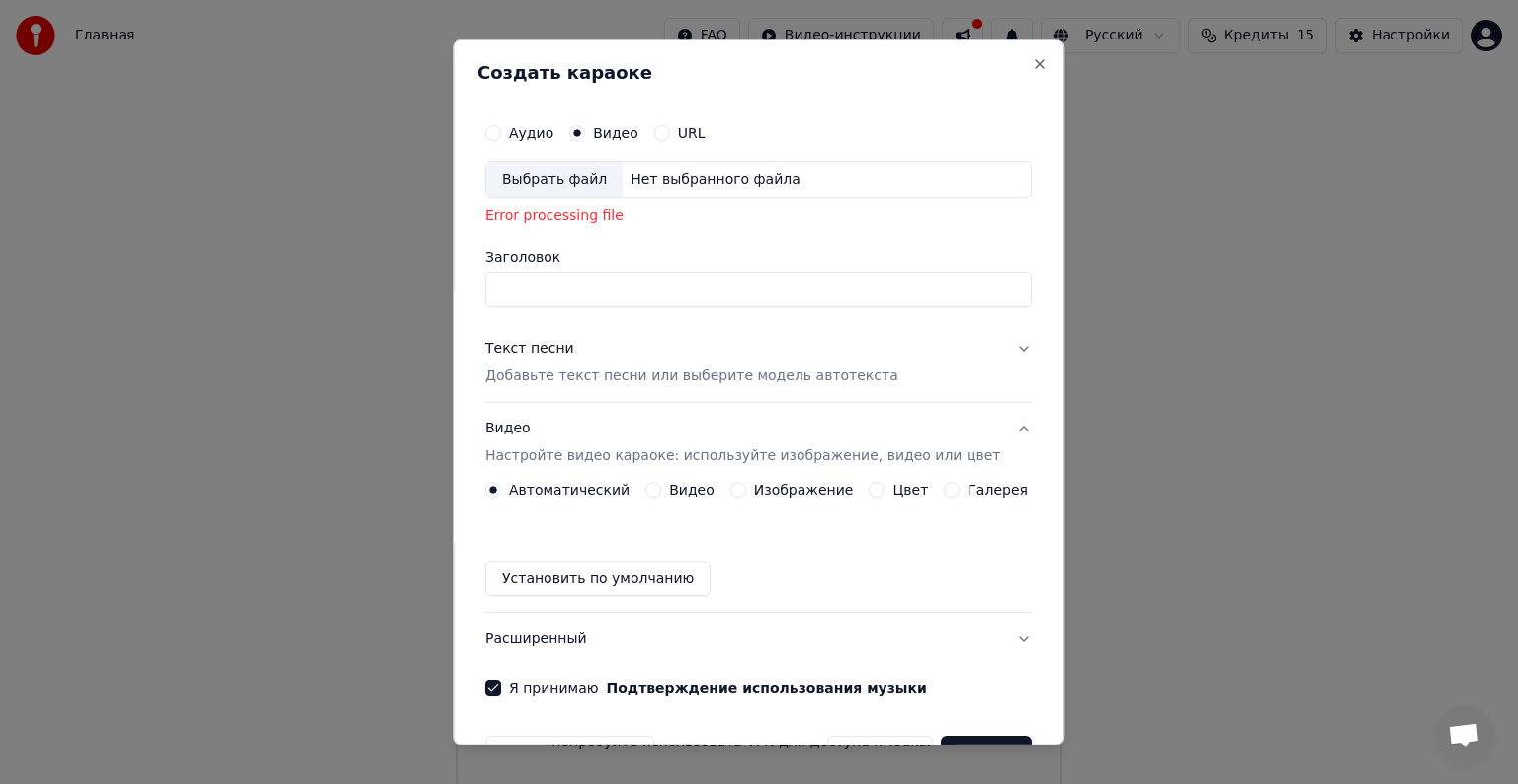
click at [682, 179] on div "Нет выбранного файла" at bounding box center [716, 180] width 186 height 20
click at [542, 144] on div "Аудио Видео URL" at bounding box center [759, 134] width 547 height 40
click at [537, 133] on label "Аудио" at bounding box center [531, 134] width 45 height 14
click at [501, 133] on button "Аудио" at bounding box center [493, 134] width 16 height 16
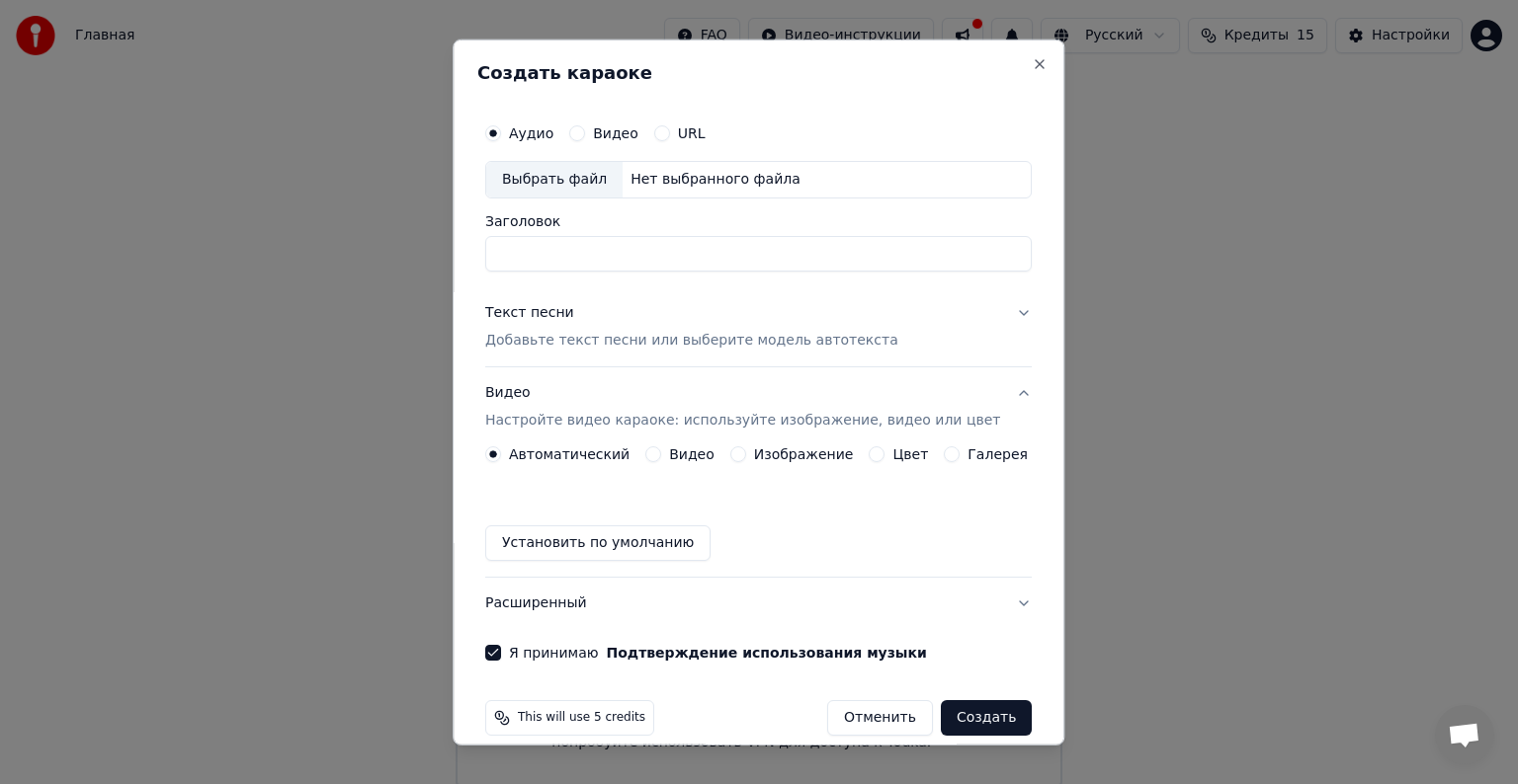
click at [616, 141] on label "Видео" at bounding box center [616, 134] width 46 height 14
click at [585, 142] on button "Видео" at bounding box center [577, 134] width 16 height 16
click at [699, 137] on label "URL" at bounding box center [692, 134] width 28 height 14
click at [670, 137] on button "URL" at bounding box center [662, 134] width 16 height 16
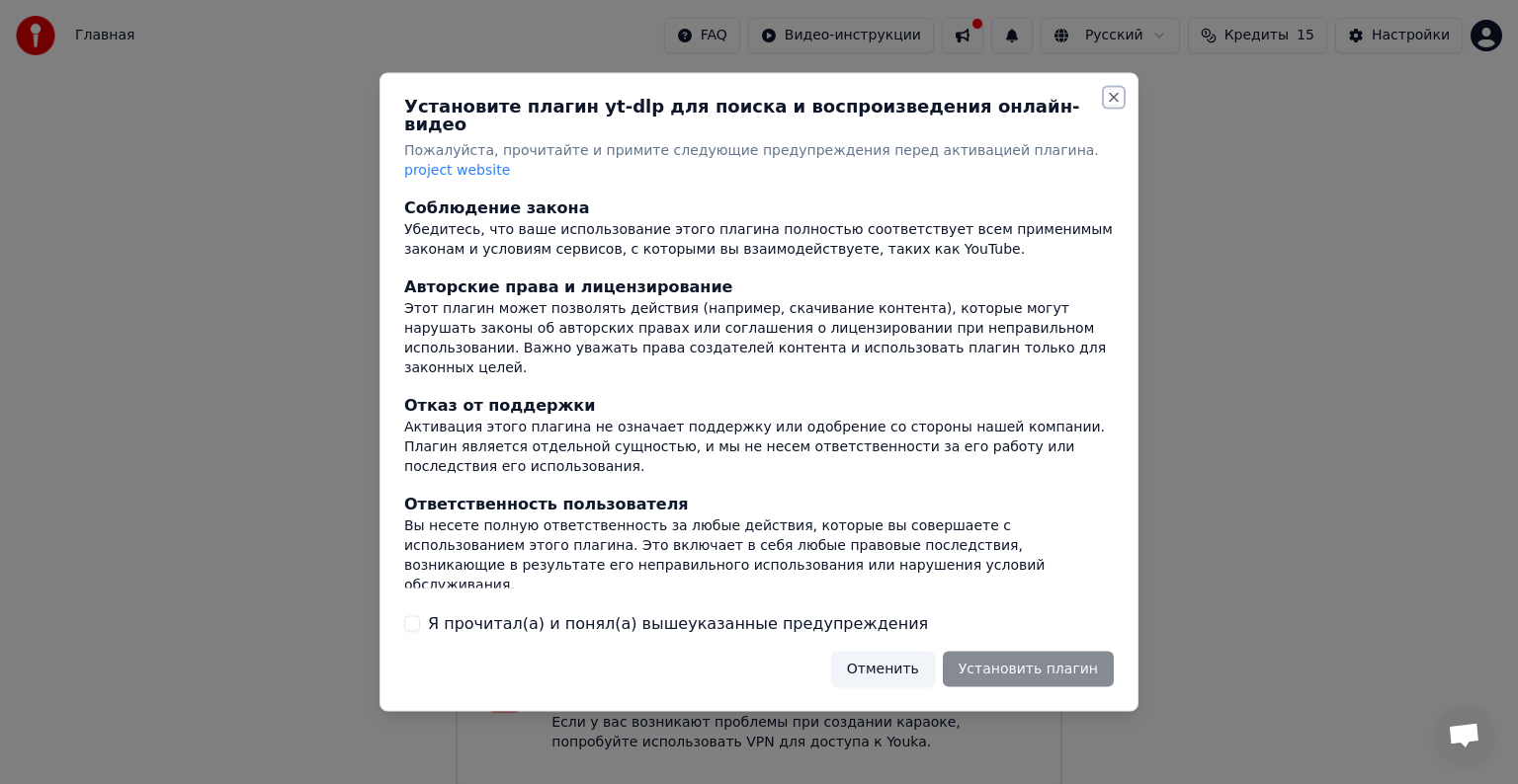
click at [1108, 106] on button "Close" at bounding box center [1114, 98] width 16 height 16
drag, startPoint x: 914, startPoint y: 645, endPoint x: 922, endPoint y: 619, distance: 27.2
click at [916, 651] on button "Отменить" at bounding box center [882, 669] width 104 height 36
